Goal: Use online tool/utility: Utilize a website feature to perform a specific function

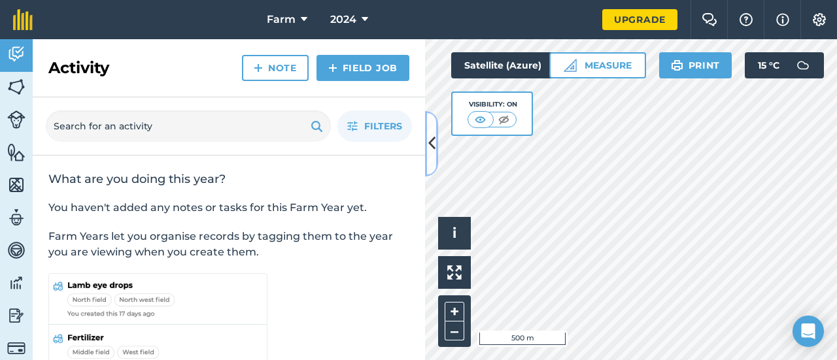
click at [431, 143] on icon at bounding box center [431, 143] width 7 height 23
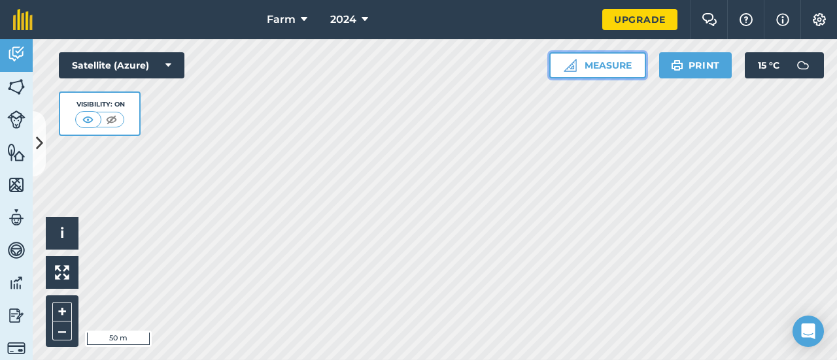
click at [596, 56] on button "Measure" at bounding box center [597, 65] width 97 height 26
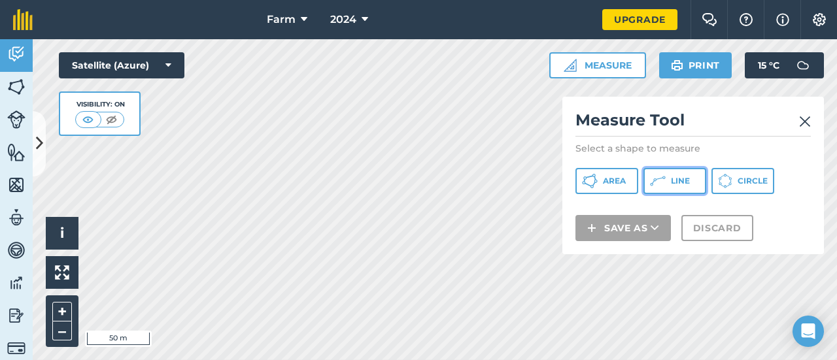
click at [663, 178] on icon at bounding box center [663, 177] width 3 height 3
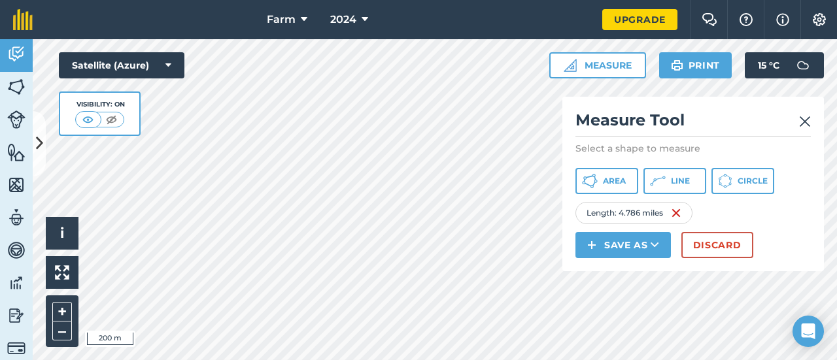
click at [801, 118] on img at bounding box center [805, 122] width 12 height 16
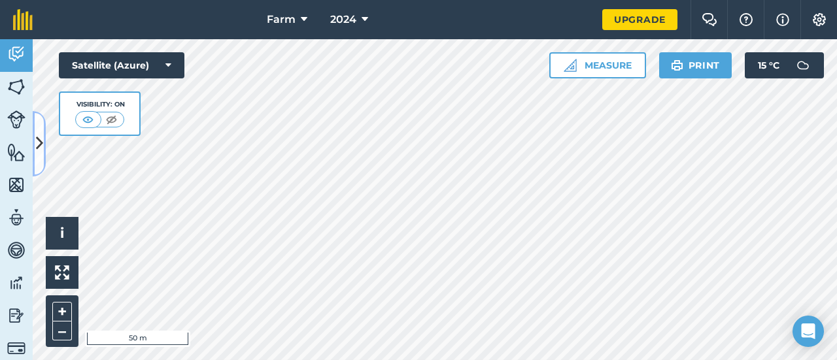
click at [35, 148] on button at bounding box center [39, 143] width 13 height 65
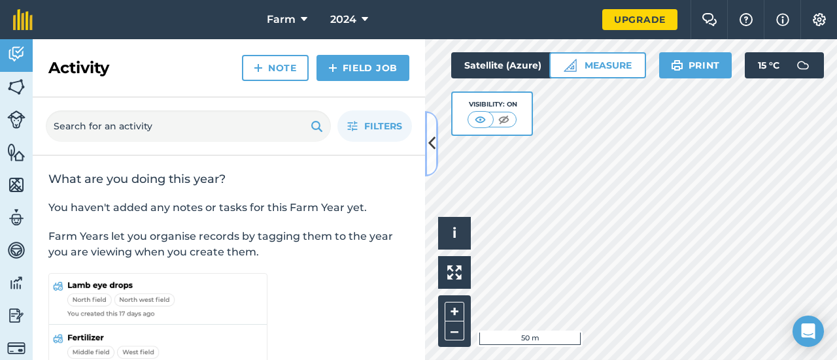
click at [432, 143] on icon at bounding box center [431, 143] width 7 height 23
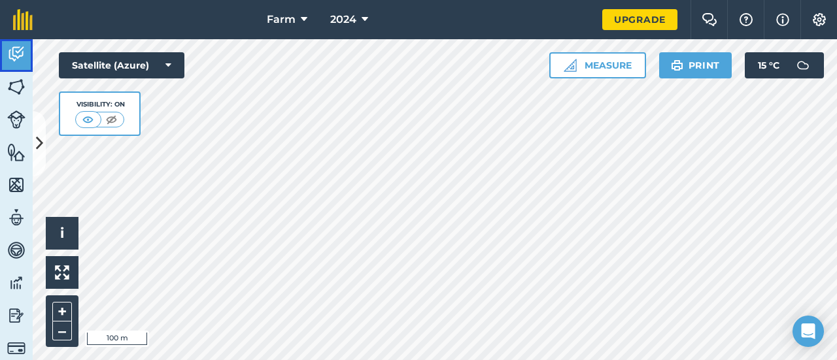
click at [18, 50] on img at bounding box center [16, 54] width 18 height 20
click at [18, 148] on img at bounding box center [16, 153] width 18 height 20
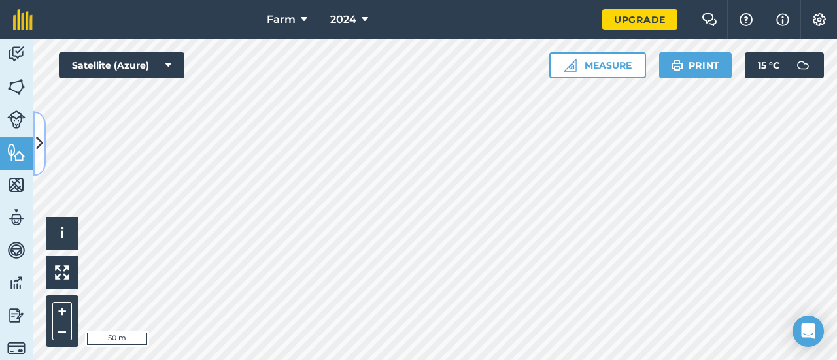
click at [38, 148] on icon at bounding box center [39, 143] width 7 height 23
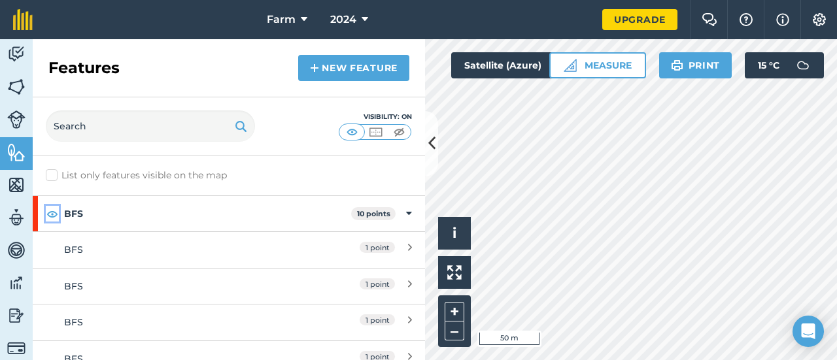
click at [51, 215] on img at bounding box center [52, 214] width 12 height 16
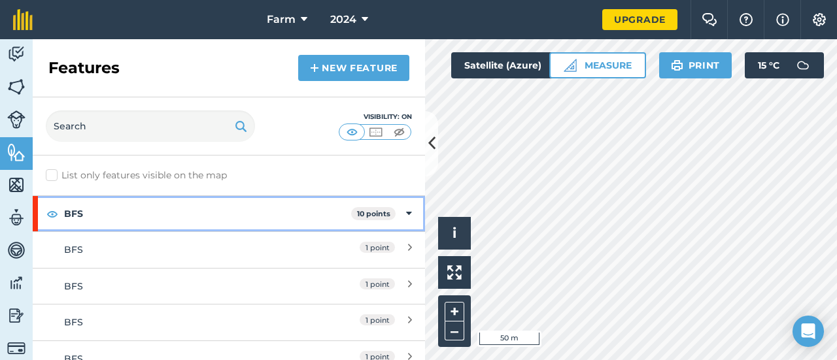
click at [377, 216] on strong "10 points" at bounding box center [373, 213] width 33 height 9
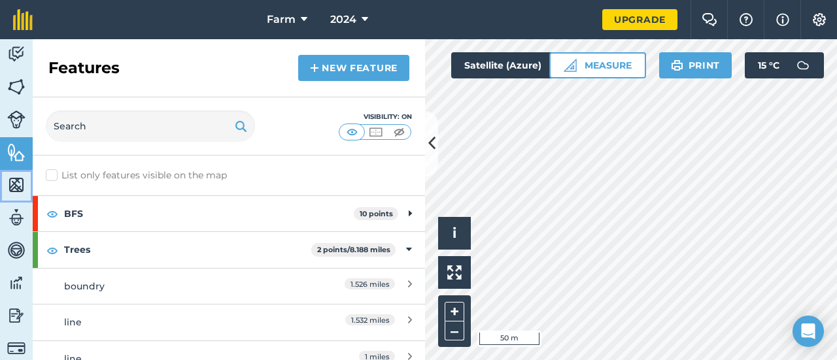
click at [16, 182] on img at bounding box center [16, 185] width 18 height 20
